Goal: Communication & Community: Ask a question

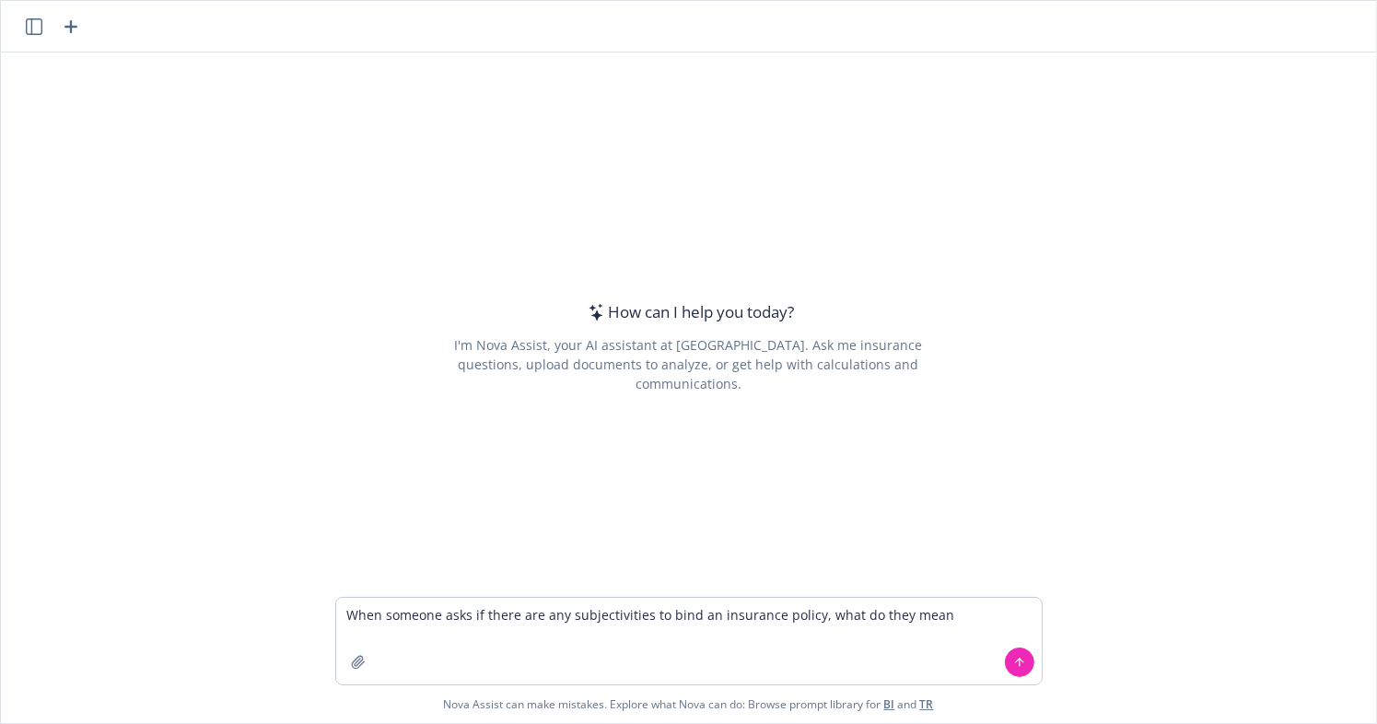
type textarea "When someone asks if there are any subjectivities to bind an insurance policy, …"
